Goal: Complete application form: Complete application form

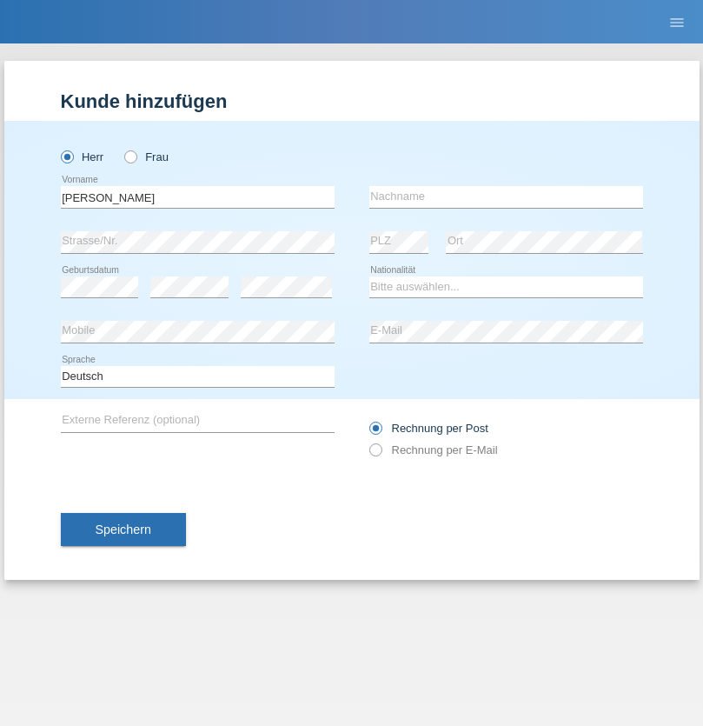
type input "[PERSON_NAME]"
click at [506, 196] on input "text" at bounding box center [506, 197] width 274 height 22
type input "cambeiro"
select select "IT"
select select "C"
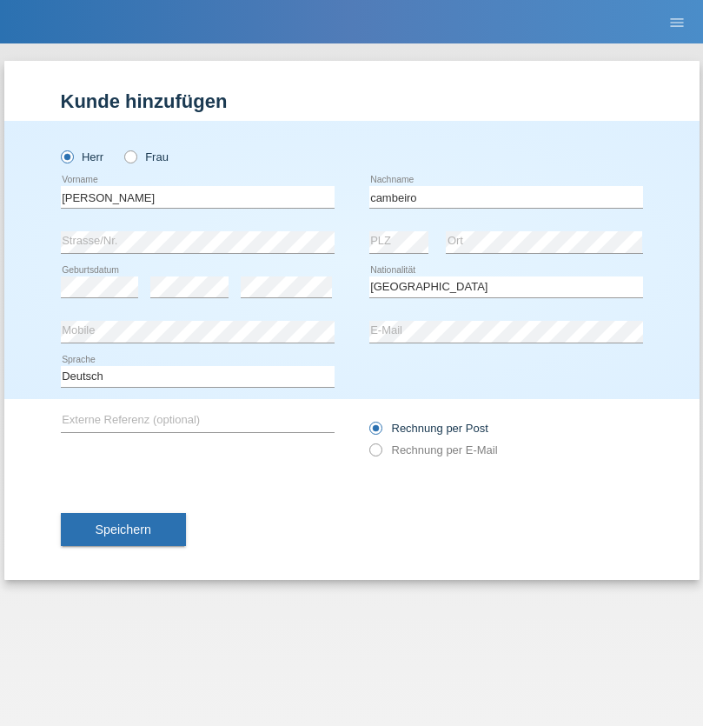
select select "16"
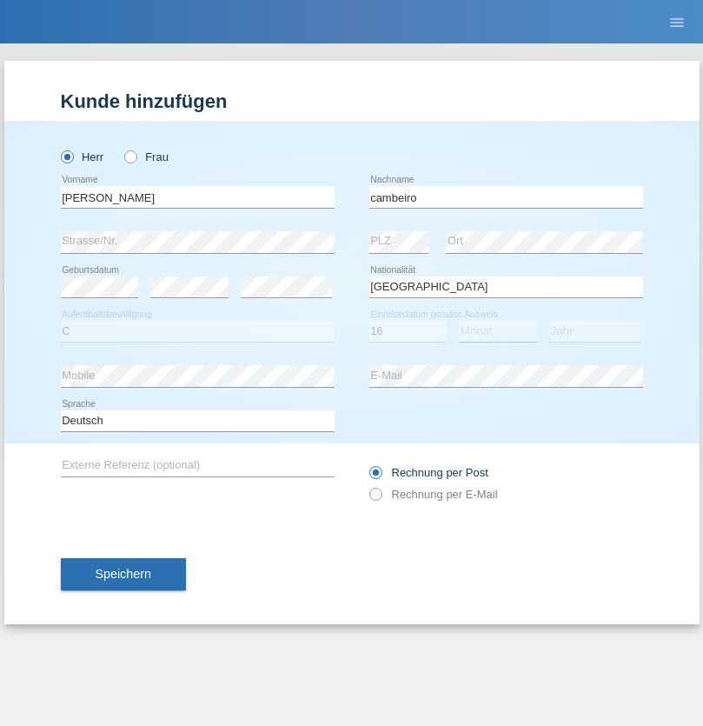
select select "06"
select select "1998"
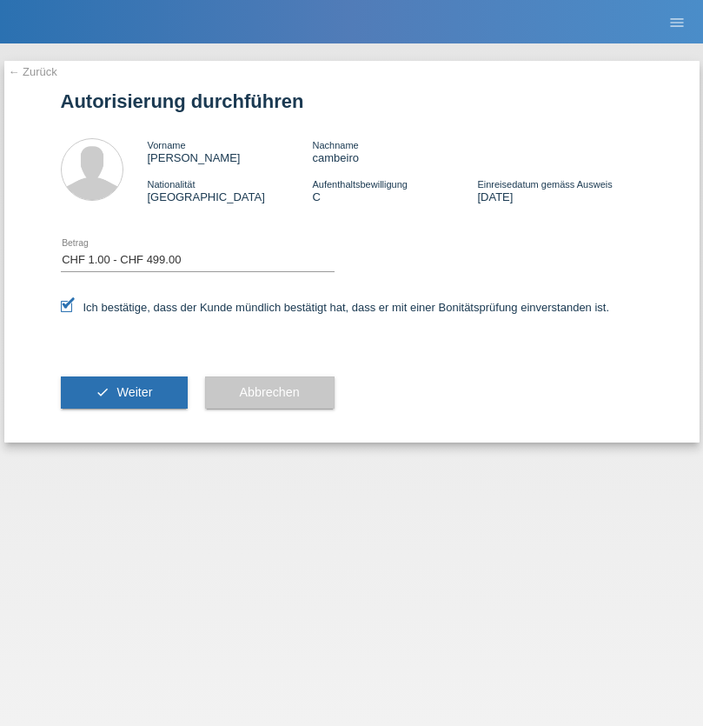
select select "1"
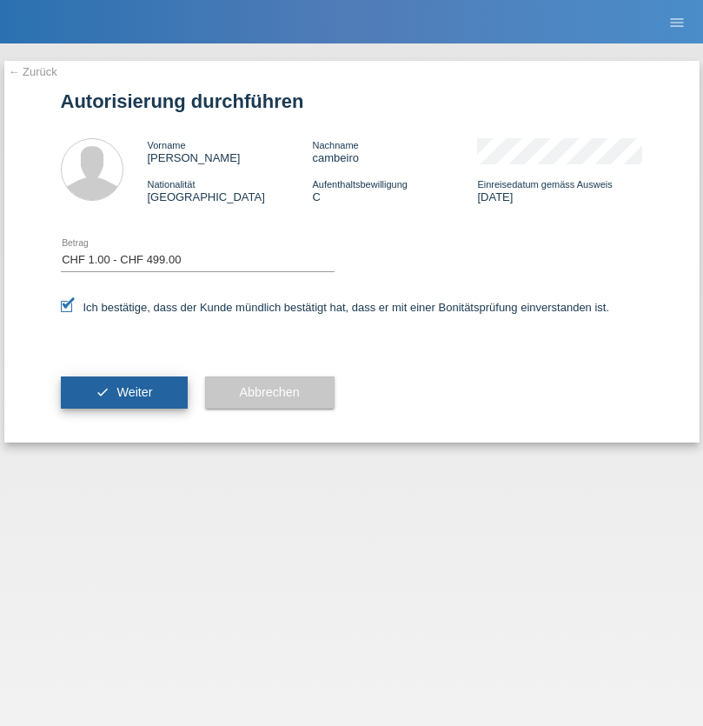
click at [123, 392] on span "Weiter" at bounding box center [134, 392] width 36 height 14
